Goal: Task Accomplishment & Management: Manage account settings

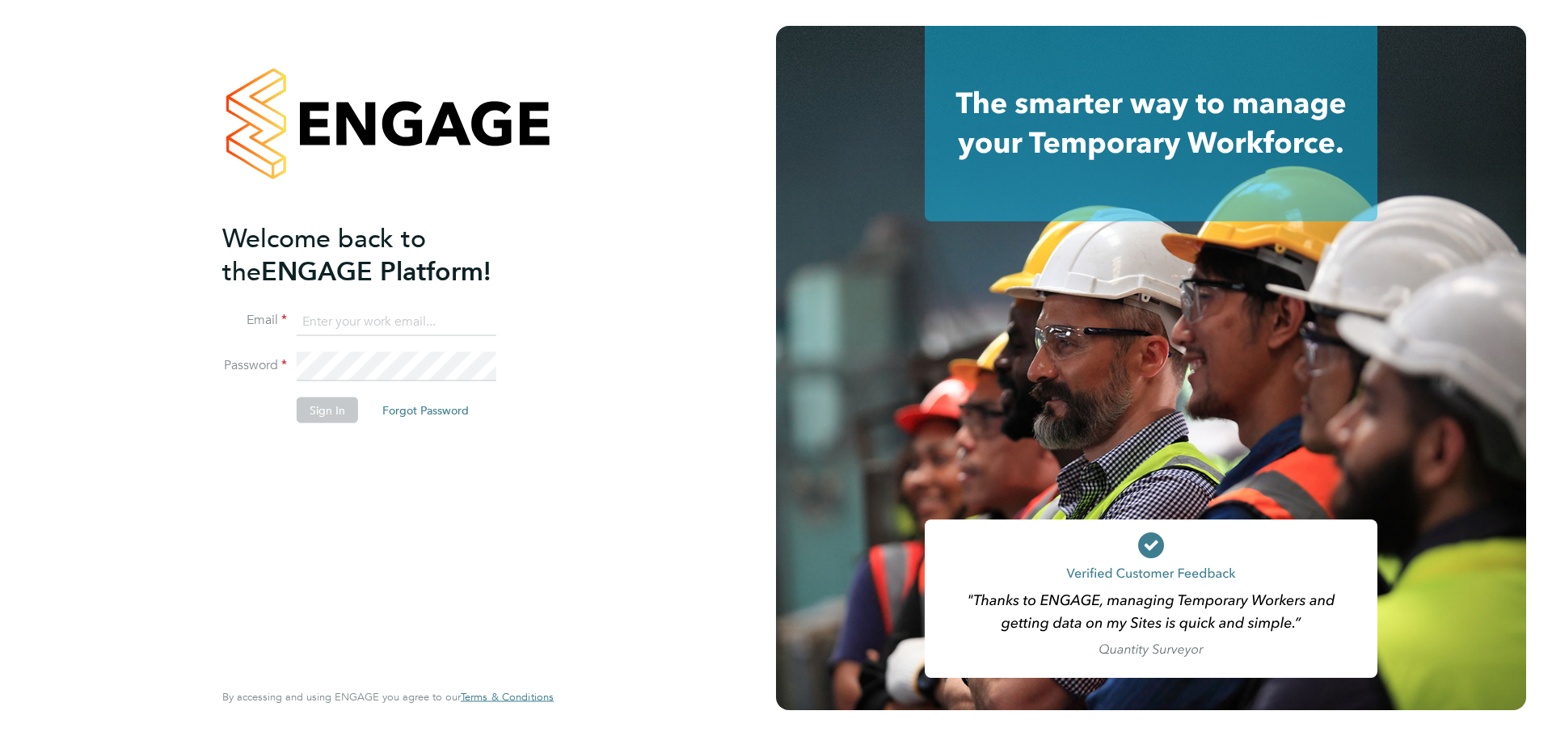
click at [435, 316] on input at bounding box center [397, 321] width 200 height 29
type input "[EMAIL_ADDRESS][DOMAIN_NAME]"
drag, startPoint x: 463, startPoint y: 310, endPoint x: 222, endPoint y: 293, distance: 241.4
click at [222, 293] on ng-template "Welcome back to the ENGAGE Platform! Email [EMAIL_ADDRESS][DOMAIN_NAME] Passwor…" at bounding box center [379, 330] width 315 height 218
type input "n"
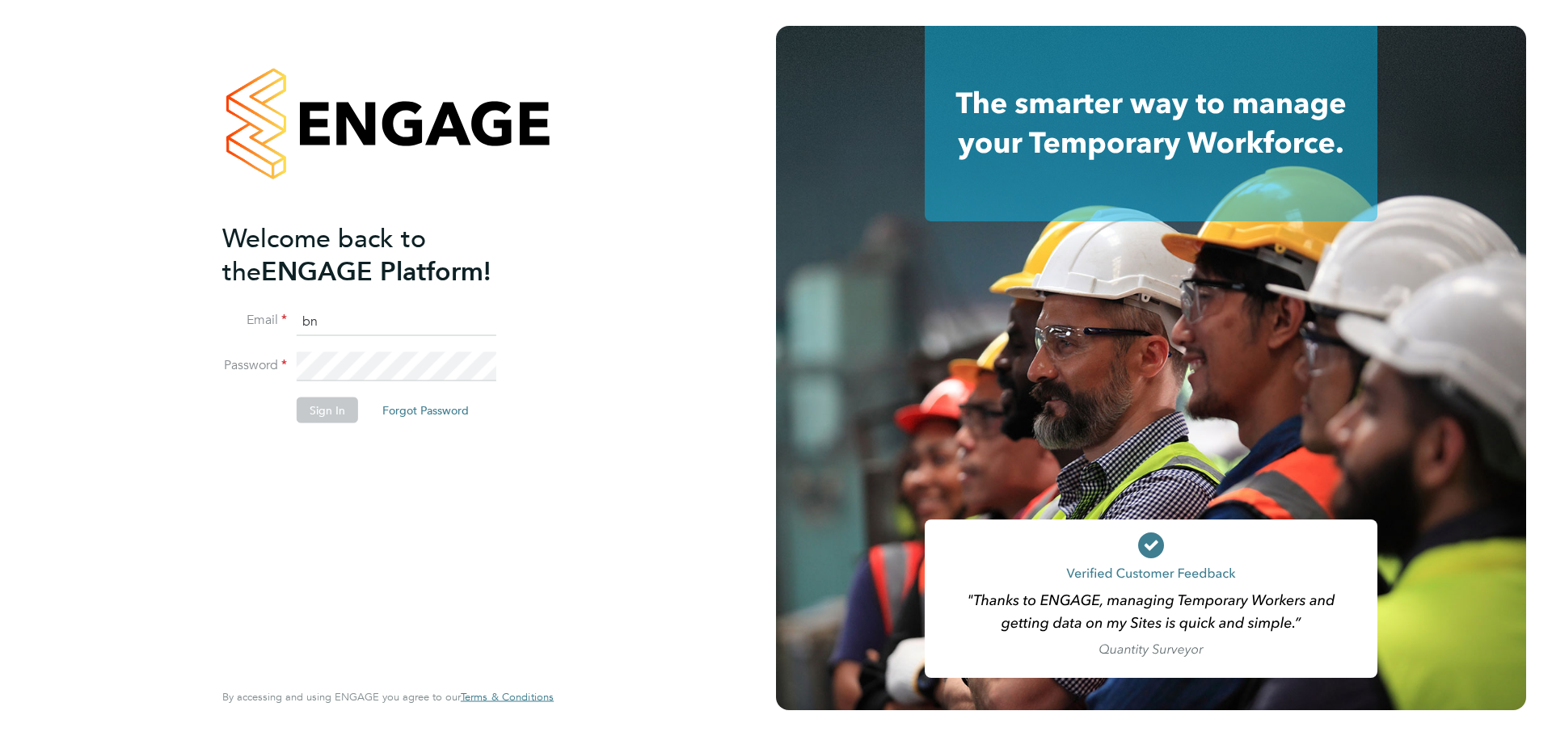
type input "b"
type input "[EMAIL_ADDRESS][DOMAIN_NAME]"
click at [308, 411] on button "Sign In" at bounding box center [327, 410] width 61 height 26
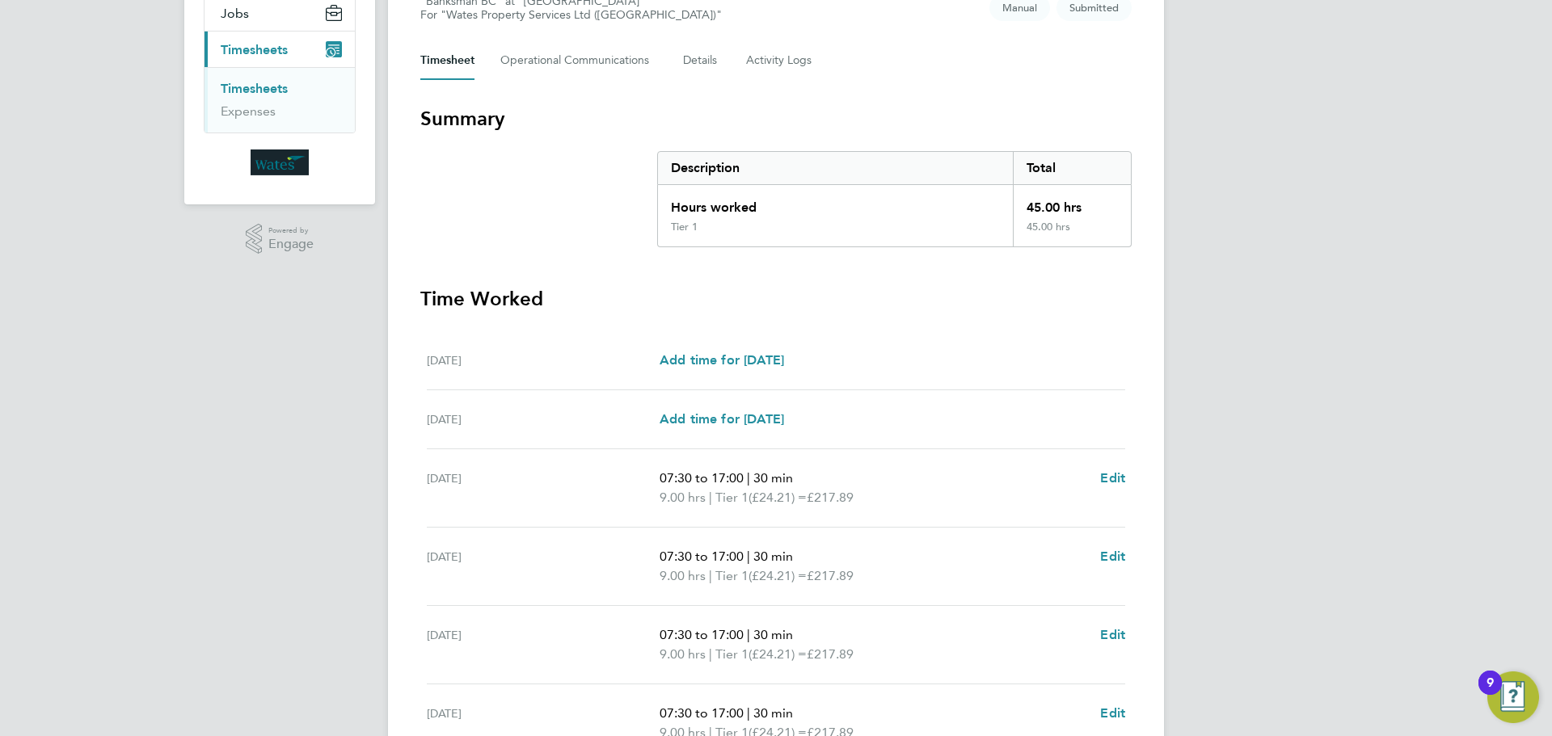
scroll to position [444, 0]
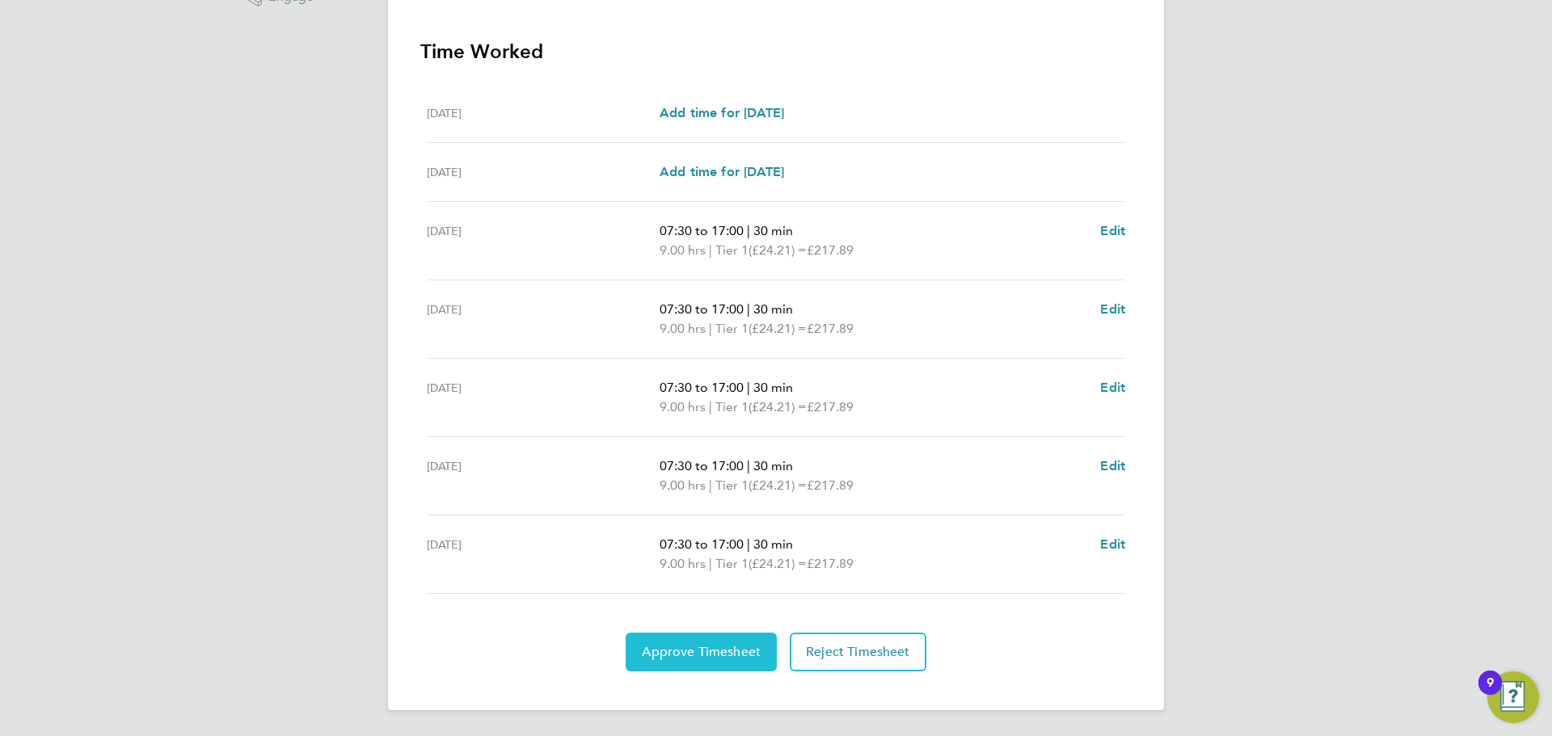
click at [708, 669] on button "Approve Timesheet" at bounding box center [700, 652] width 151 height 39
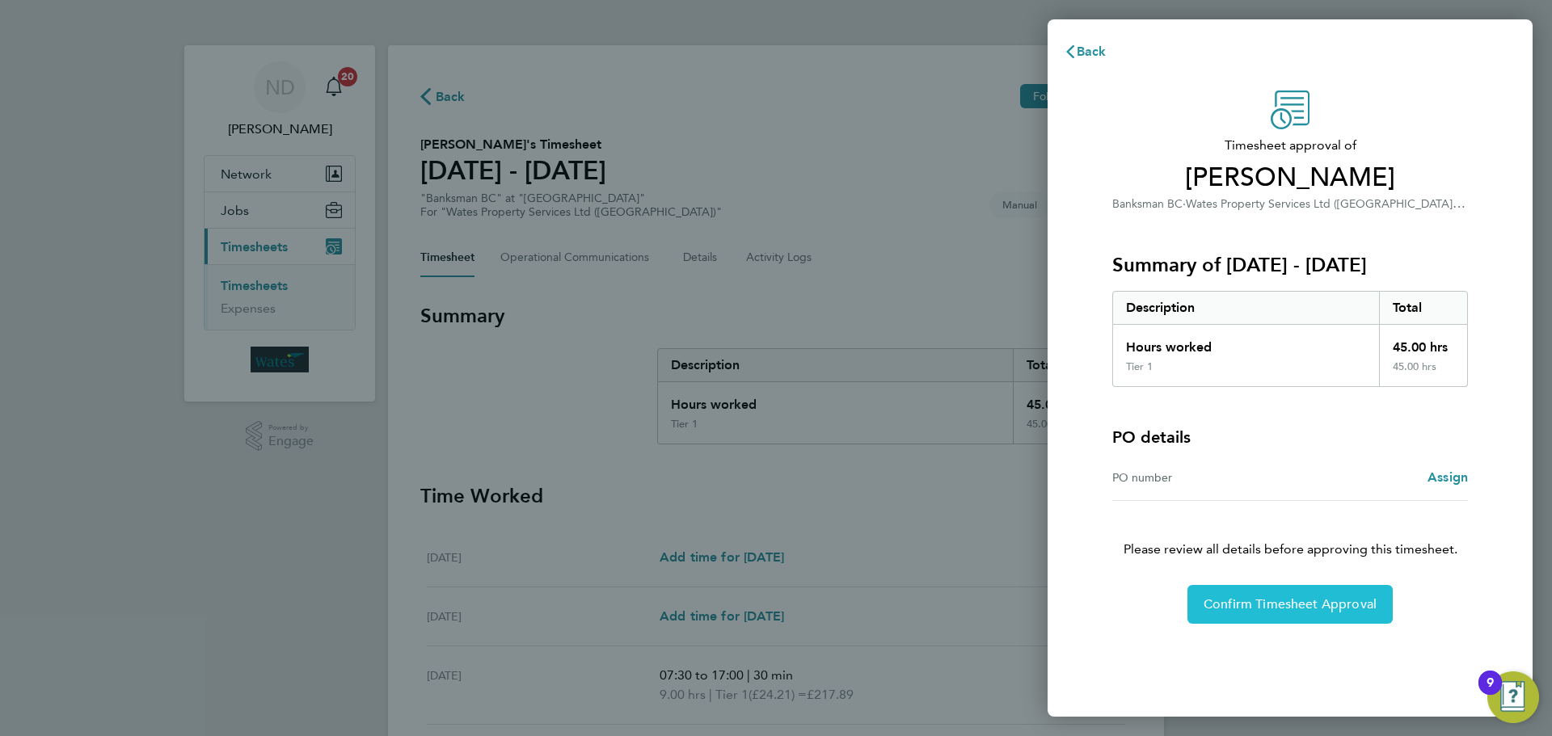
click at [1262, 611] on span "Confirm Timesheet Approval" at bounding box center [1289, 604] width 173 height 16
